Goal: Task Accomplishment & Management: Manage account settings

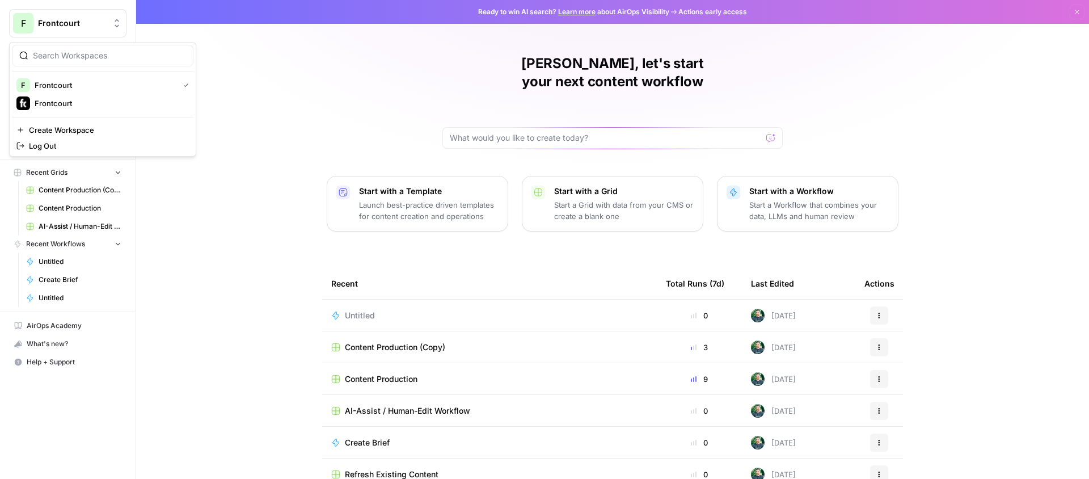
click at [57, 28] on span "Frontcourt" at bounding box center [72, 23] width 69 height 11
click at [146, 262] on div "Ash, let's start your next content workflow Start with a Template Launch best-p…" at bounding box center [612, 270] width 952 height 540
click at [50, 151] on link "Settings" at bounding box center [67, 145] width 117 height 18
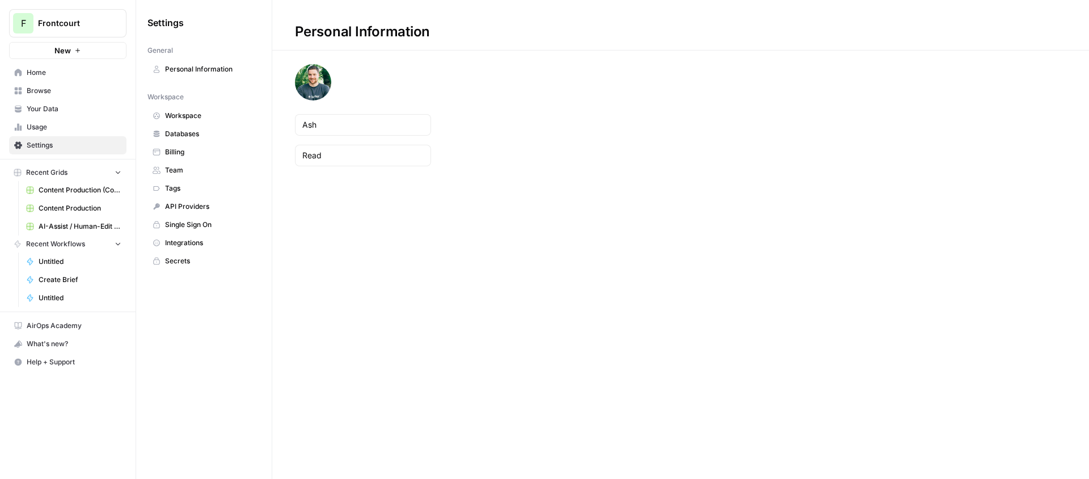
click at [162, 121] on link "Workspace" at bounding box center [203, 116] width 113 height 18
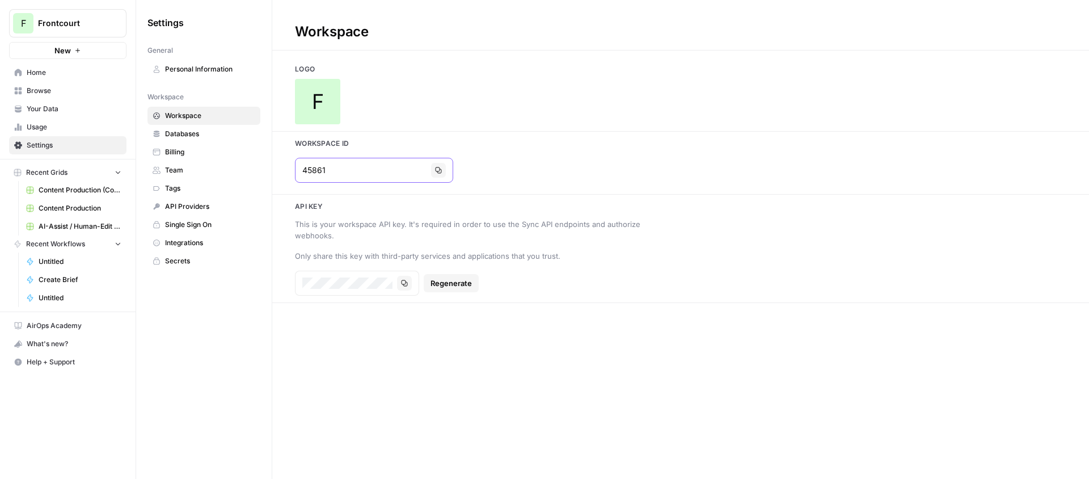
click at [435, 167] on icon "button" at bounding box center [438, 170] width 7 height 7
